Goal: Transaction & Acquisition: Purchase product/service

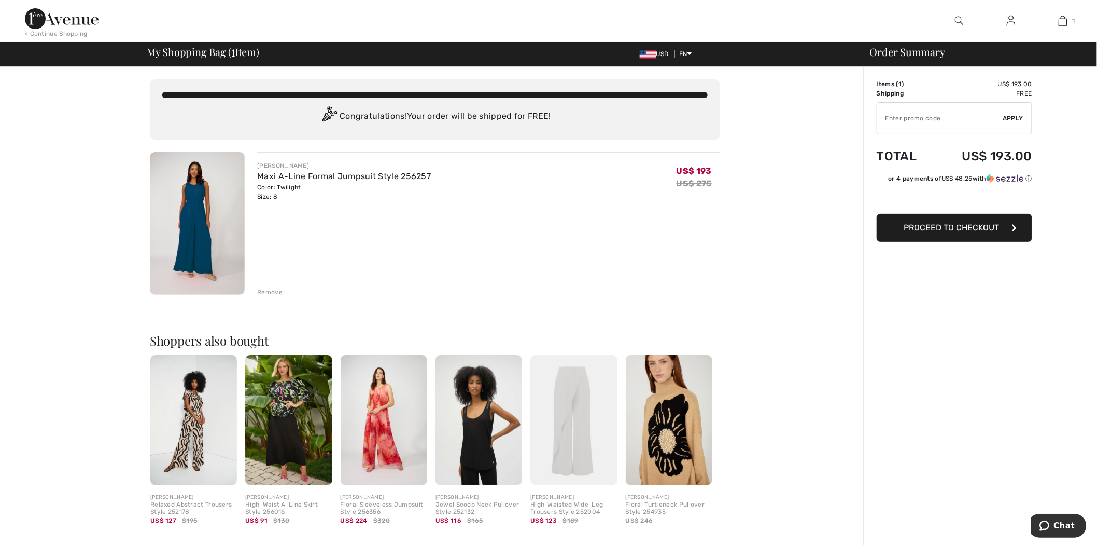
click at [960, 113] on input "TEXT" at bounding box center [941, 118] width 126 height 31
type input "NEW15"
click at [1019, 117] on span "Apply" at bounding box center [1014, 118] width 21 height 9
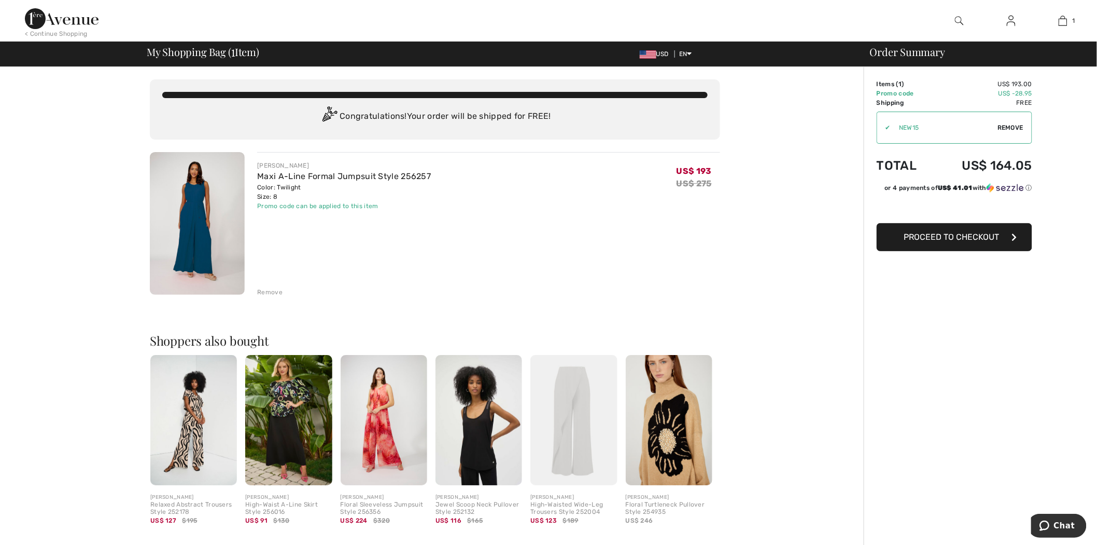
click at [972, 240] on span "Proceed to Checkout" at bounding box center [952, 237] width 95 height 10
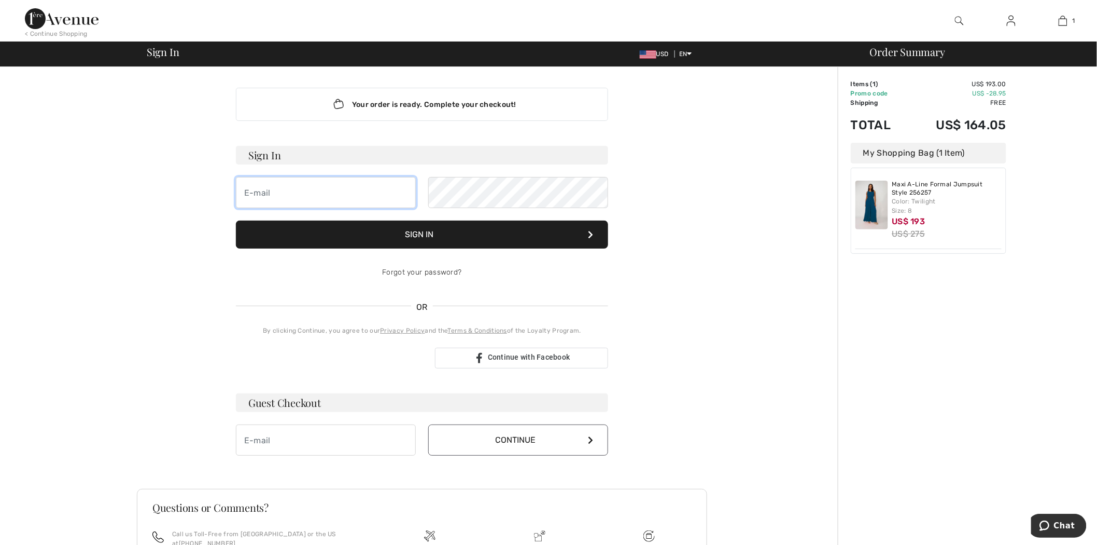
drag, startPoint x: 316, startPoint y: 201, endPoint x: 344, endPoint y: 193, distance: 28.6
click at [316, 201] on input "email" at bounding box center [326, 192] width 180 height 31
click at [288, 284] on div "Forgot your password?" at bounding box center [422, 272] width 372 height 31
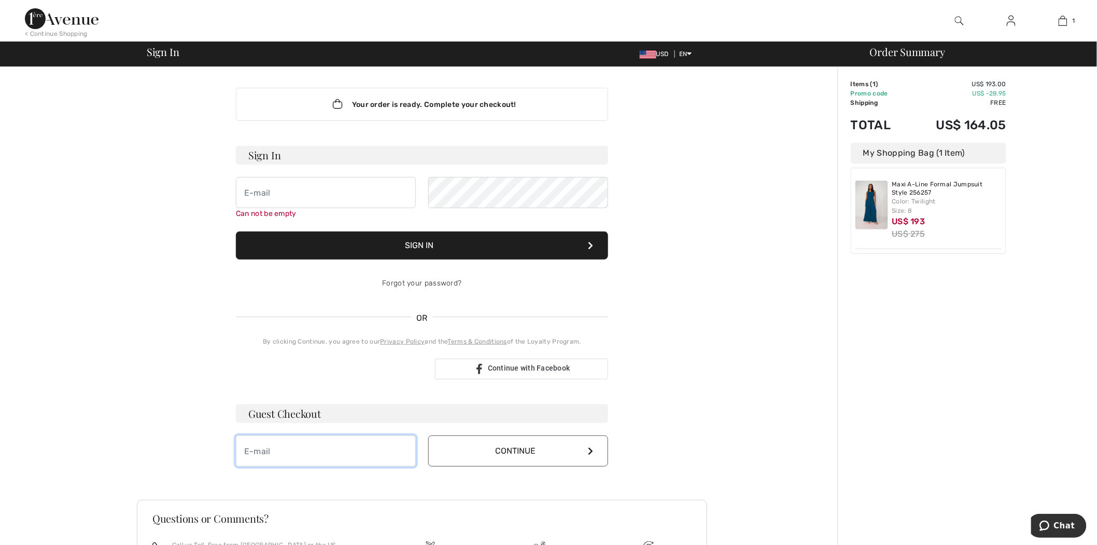
click at [298, 454] on input "email" at bounding box center [326, 450] width 180 height 31
click at [518, 461] on button "Continue" at bounding box center [518, 450] width 180 height 31
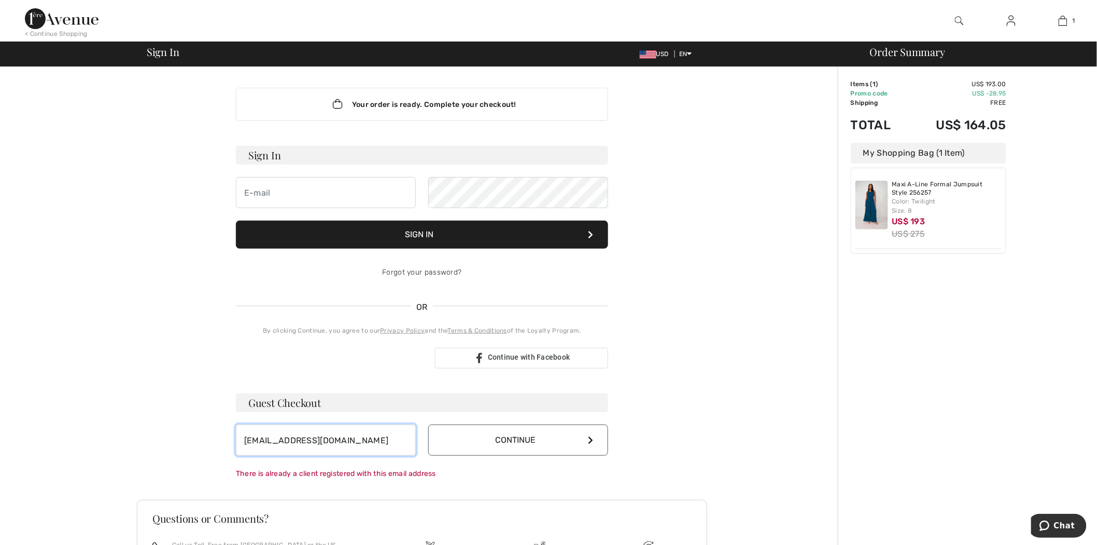
click at [363, 425] on input "m_rep@live.com" at bounding box center [326, 439] width 180 height 31
drag, startPoint x: 245, startPoint y: 436, endPoint x: 273, endPoint y: 438, distance: 28.1
click at [245, 436] on input "m_rep@live.com" at bounding box center [326, 439] width 180 height 31
click at [273, 438] on input "m_rep@live.com" at bounding box center [326, 439] width 180 height 31
type input "[EMAIL_ADDRESS][DOMAIN_NAME]"
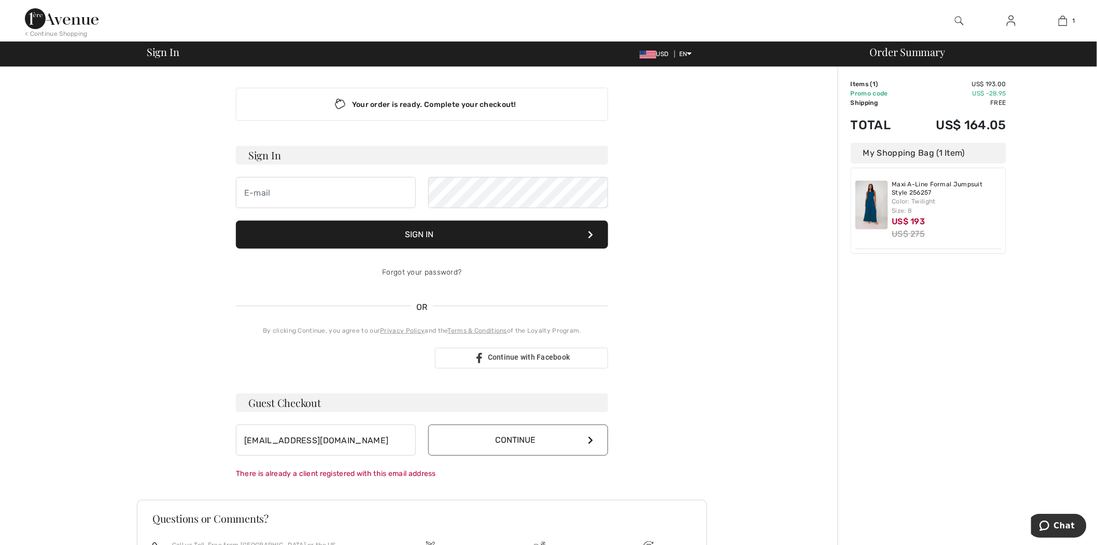
click at [520, 437] on button "Continue" at bounding box center [518, 439] width 180 height 31
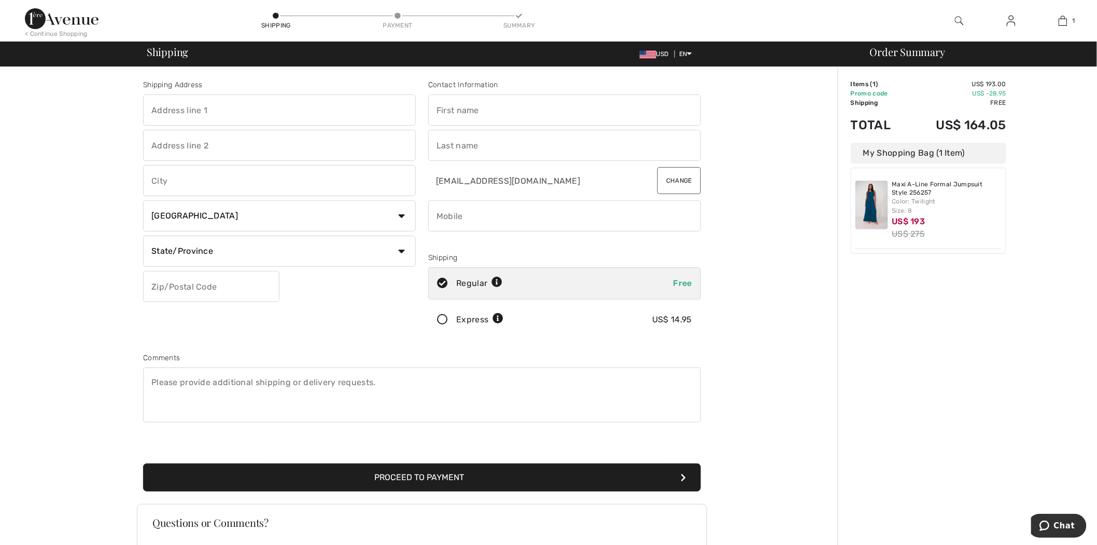
click at [276, 105] on input "text" at bounding box center [279, 109] width 273 height 31
type input "6890 St hubert"
type input "Montreal"
select select "QC"
type input "H2S2M6"
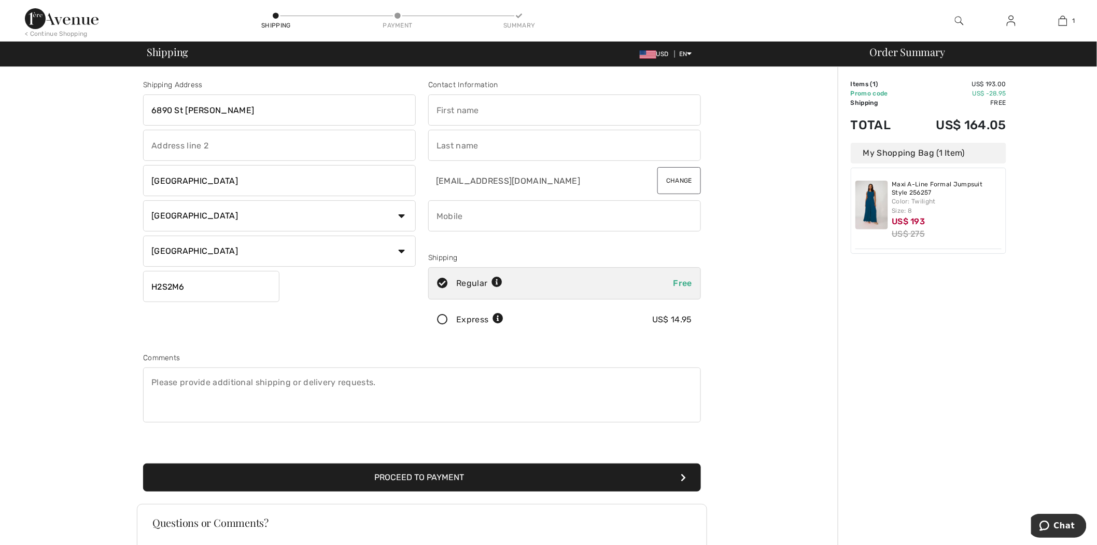
type input "Amanda"
type input "Repas"
type input "8886055525"
click at [436, 480] on button "Proceed to Payment" at bounding box center [422, 477] width 558 height 28
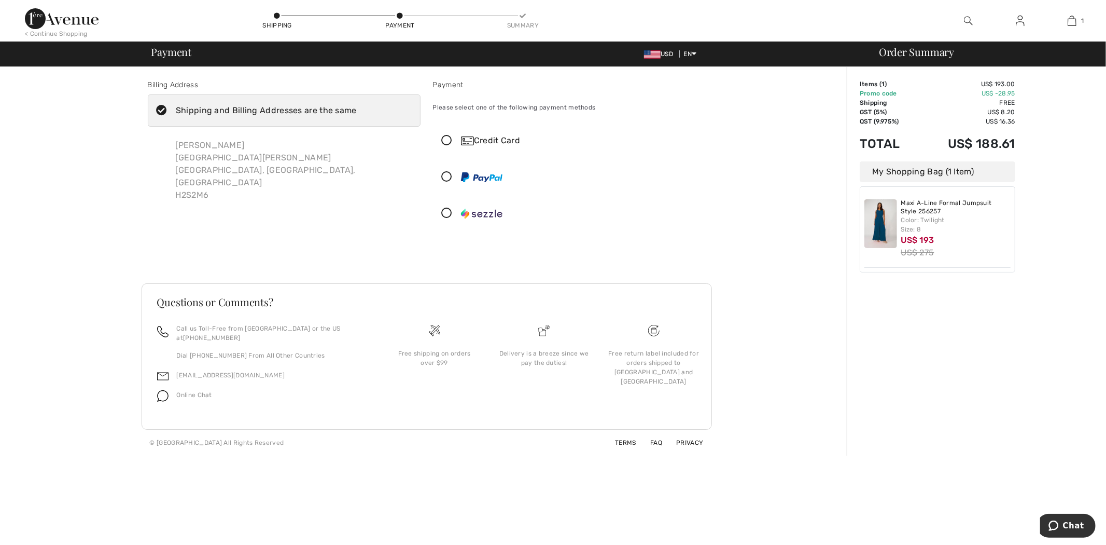
click at [493, 147] on div "Credit Card" at bounding box center [570, 140] width 272 height 31
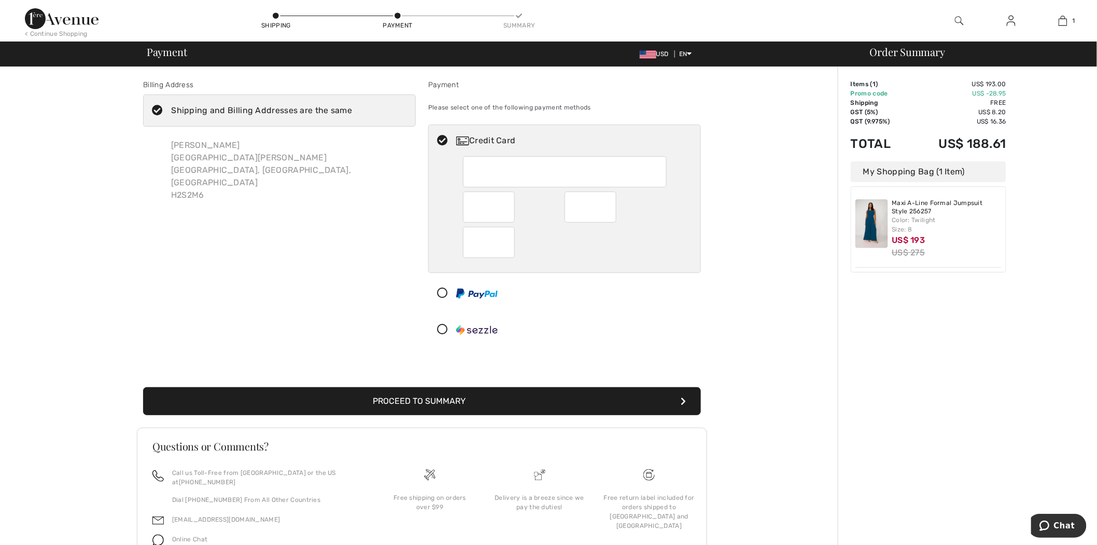
click at [491, 294] on img at bounding box center [476, 293] width 41 height 10
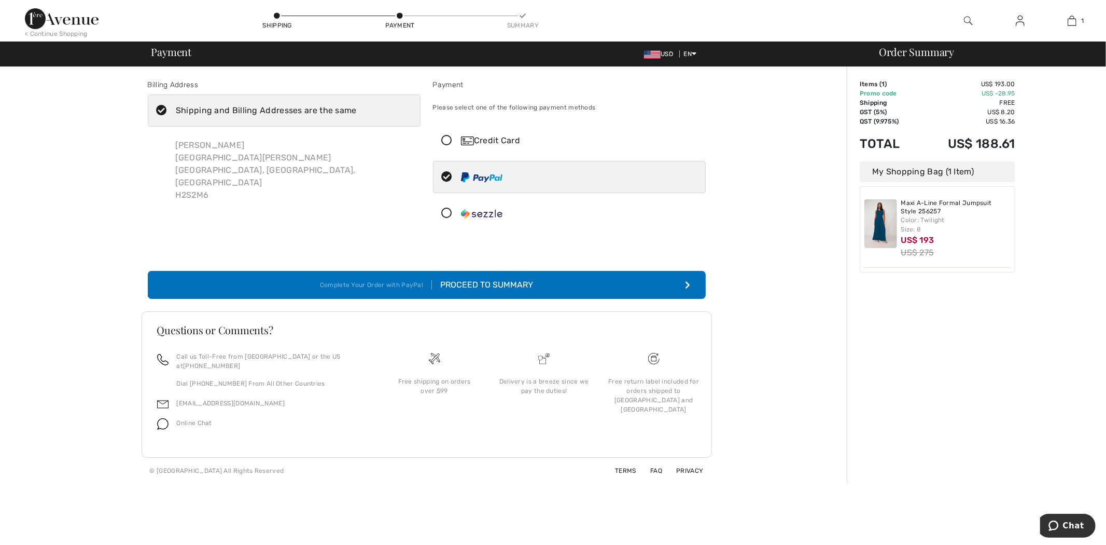
click at [473, 290] on div "Proceed to Summary" at bounding box center [482, 285] width 101 height 12
